Goal: Information Seeking & Learning: Learn about a topic

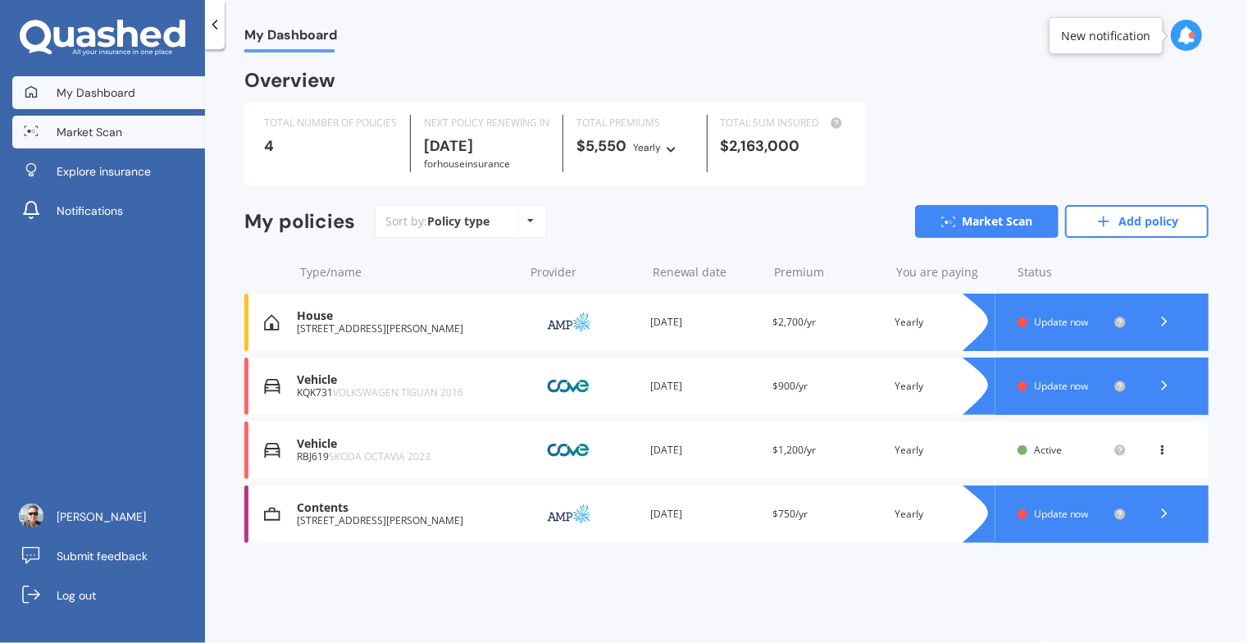
click at [108, 129] on span "Market Scan" at bounding box center [90, 132] width 66 height 16
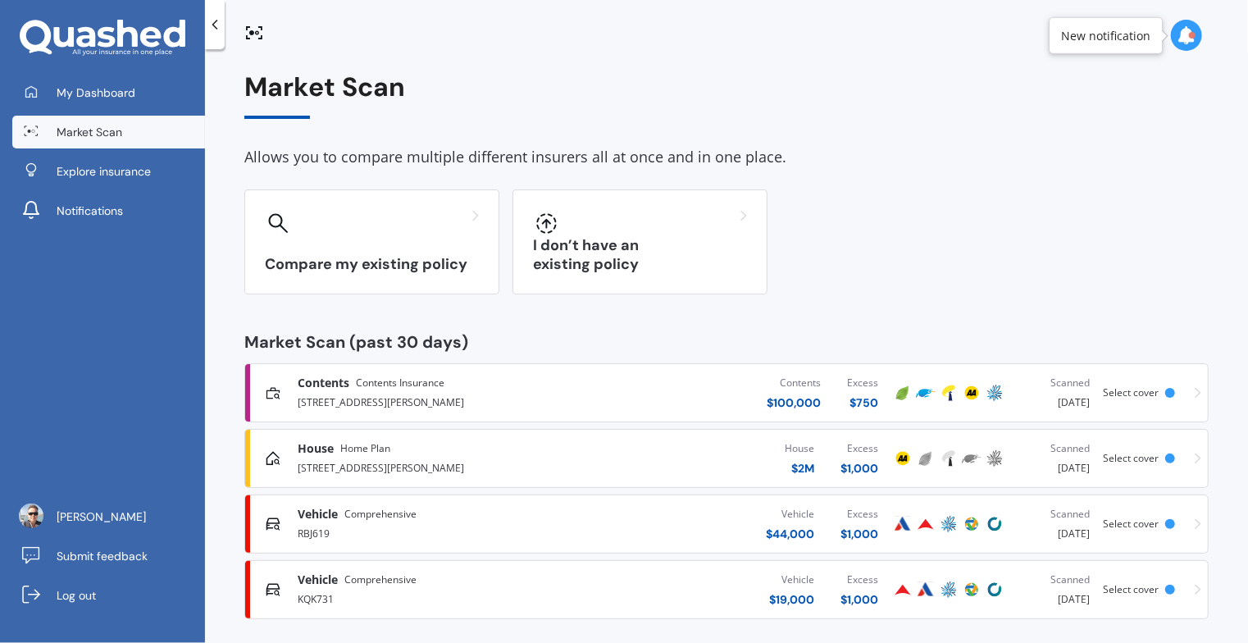
scroll to position [12, 0]
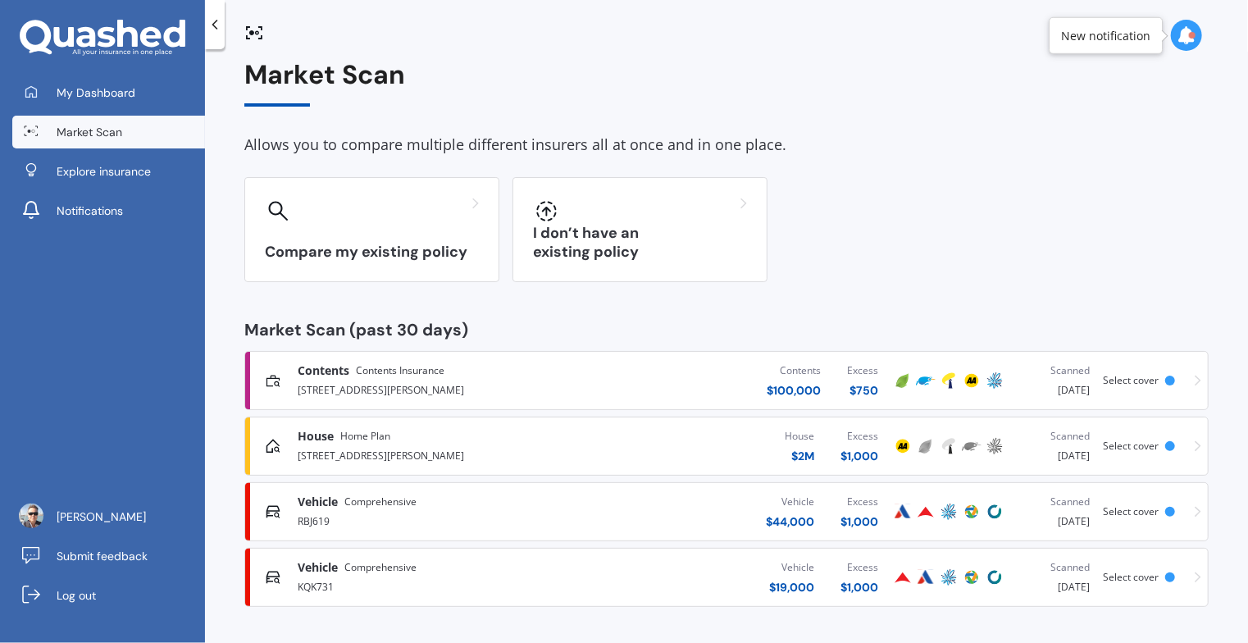
click at [434, 445] on div "[STREET_ADDRESS][PERSON_NAME]" at bounding box center [438, 454] width 280 height 20
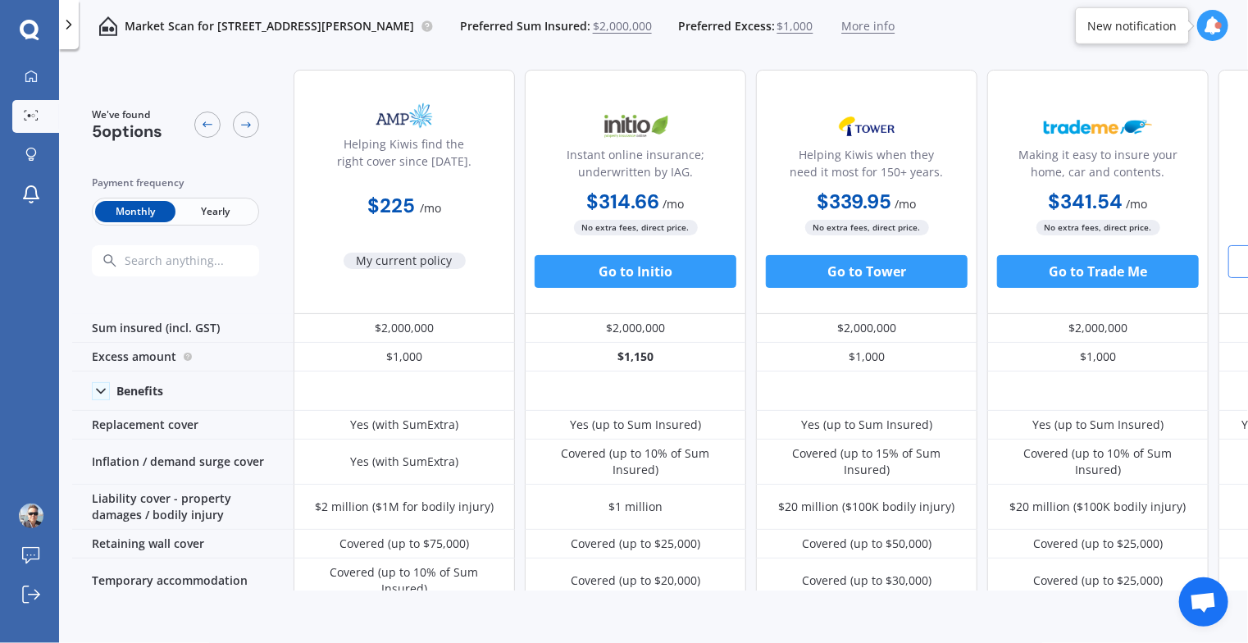
click at [226, 207] on span "Yearly" at bounding box center [215, 211] width 80 height 21
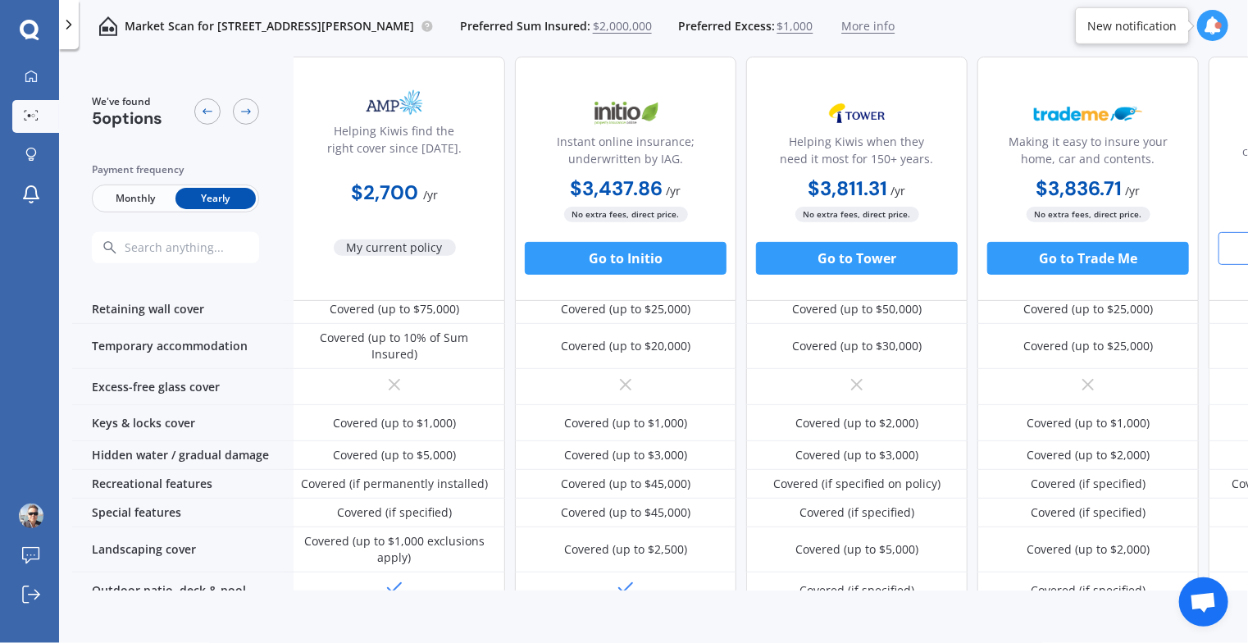
scroll to position [0, 10]
